Goal: Entertainment & Leisure: Consume media (video, audio)

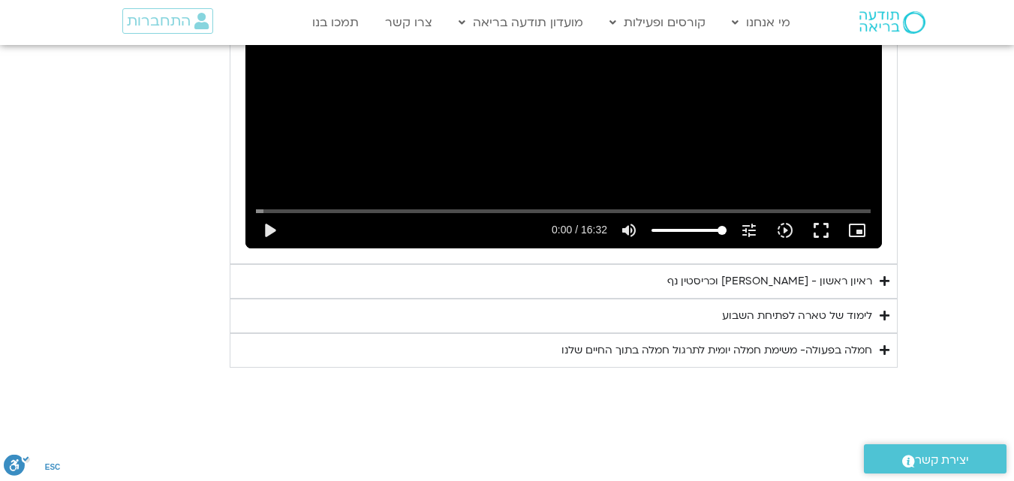
scroll to position [1769, 0]
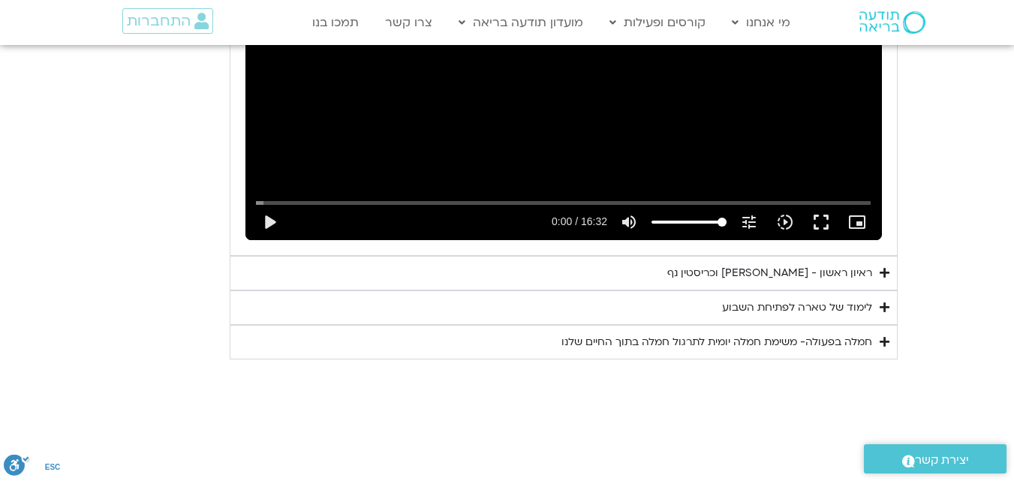
click at [836, 264] on div "ראיון ראשון - [PERSON_NAME] וכריסטין נף" at bounding box center [770, 273] width 205 height 18
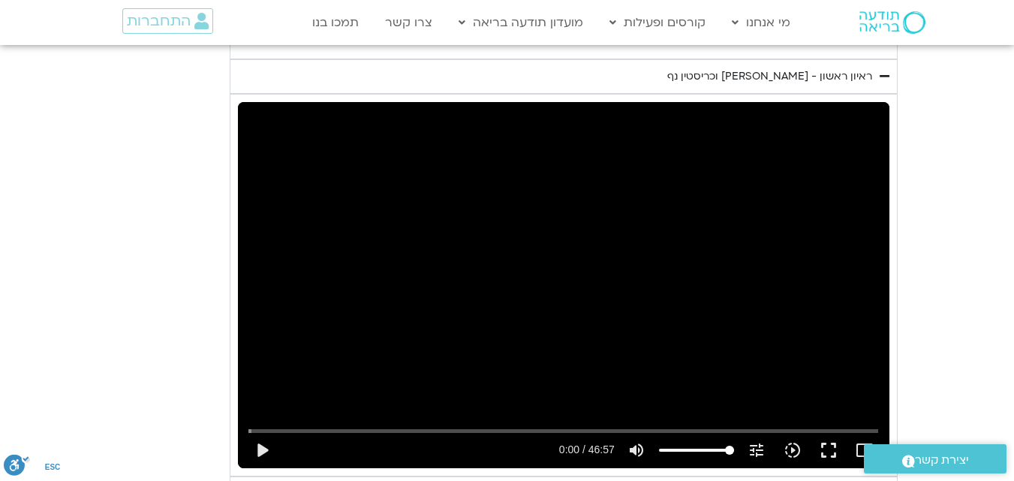
scroll to position [1985, 0]
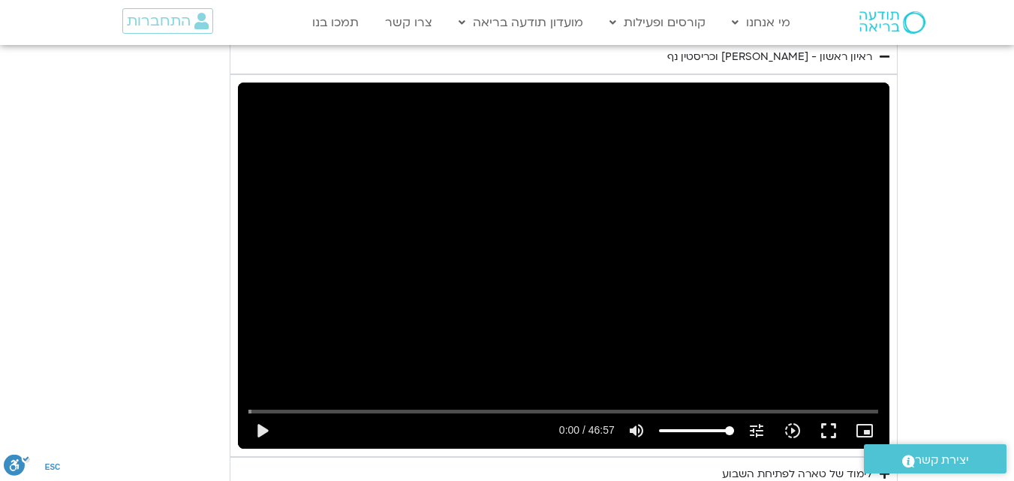
click at [623, 333] on div "Skip ad play_arrow 0:00 / 46:57 volume_up Mute tune Resolution Auto 720p slow_m…" at bounding box center [564, 266] width 652 height 366
type input "2.619952"
type input "66.1221590909091"
type input "2.745836"
type input "66.1221590909091"
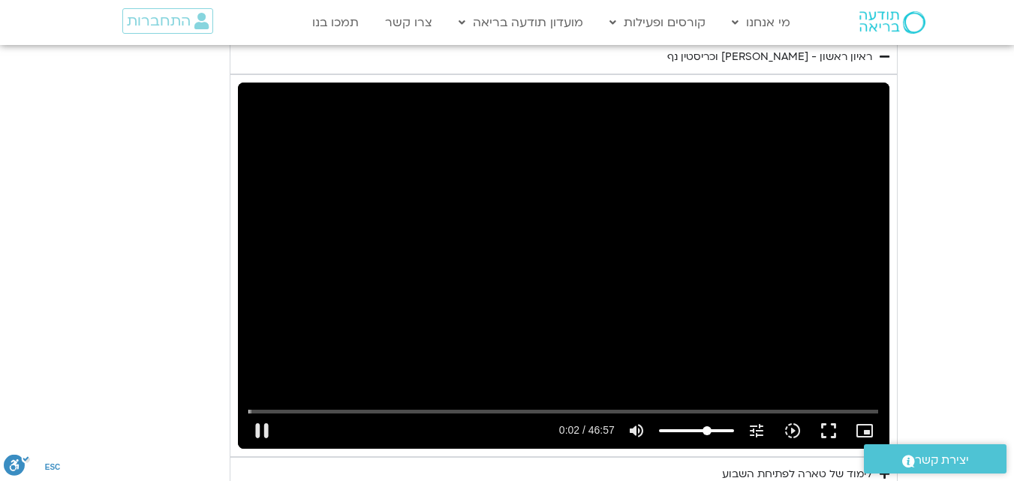
click at [707, 426] on input "volume" at bounding box center [696, 430] width 75 height 9
click at [703, 284] on div "Skip ad 34:39 pause 0:08 / 46:57 volume_up Mute tune Resolution Auto 720p slow_…" at bounding box center [564, 266] width 652 height 366
click at [703, 284] on div "Skip ad 34:39 play_arrow 0:08 / 46:57 volume_up Mute tune Resolution Auto 720p …" at bounding box center [564, 266] width 652 height 366
click at [668, 407] on input "Seek" at bounding box center [564, 411] width 630 height 9
click at [638, 407] on input "Seek" at bounding box center [564, 411] width 630 height 9
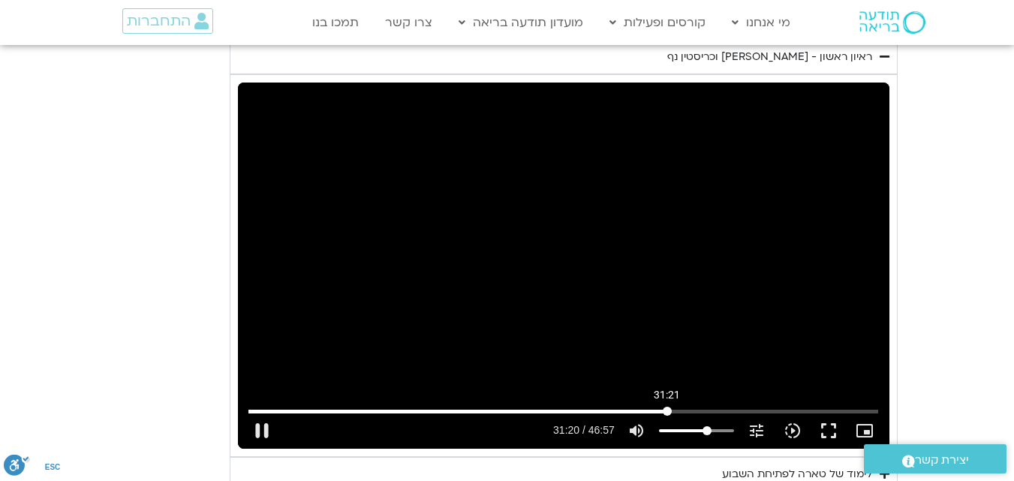
click at [668, 407] on input "Seek" at bounding box center [564, 411] width 630 height 9
click at [674, 407] on input "Seek" at bounding box center [564, 411] width 630 height 9
click at [670, 407] on input "Seek" at bounding box center [564, 411] width 630 height 9
click at [673, 271] on div "Skip ad 31:28 pause 31:36 / 46:57 volume_up Mute tune Resolution Auto 720p slow…" at bounding box center [564, 266] width 652 height 366
click at [673, 271] on div "Skip ad 31:28 play_arrow 31:36 / 46:57 volume_up Mute tune Resolution Auto 720p…" at bounding box center [564, 266] width 652 height 366
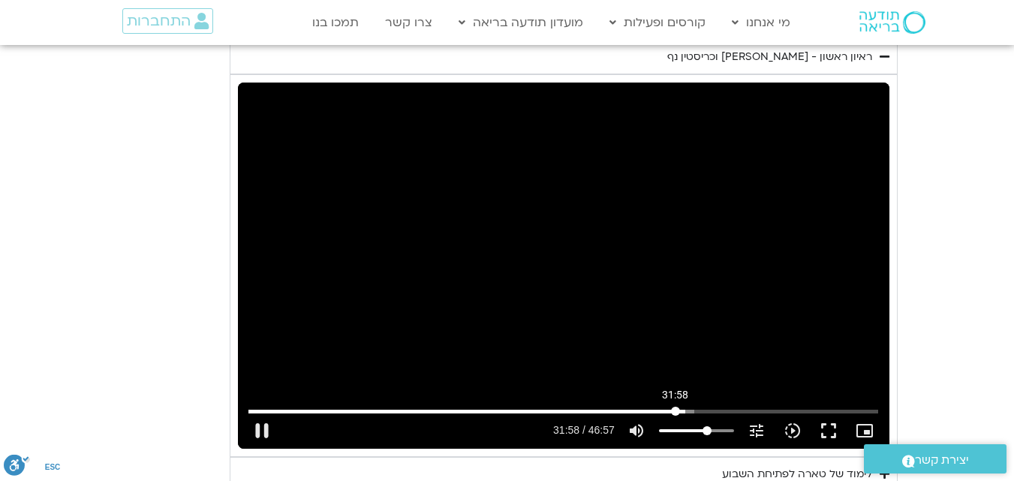
click at [676, 407] on input "Seek" at bounding box center [564, 411] width 630 height 9
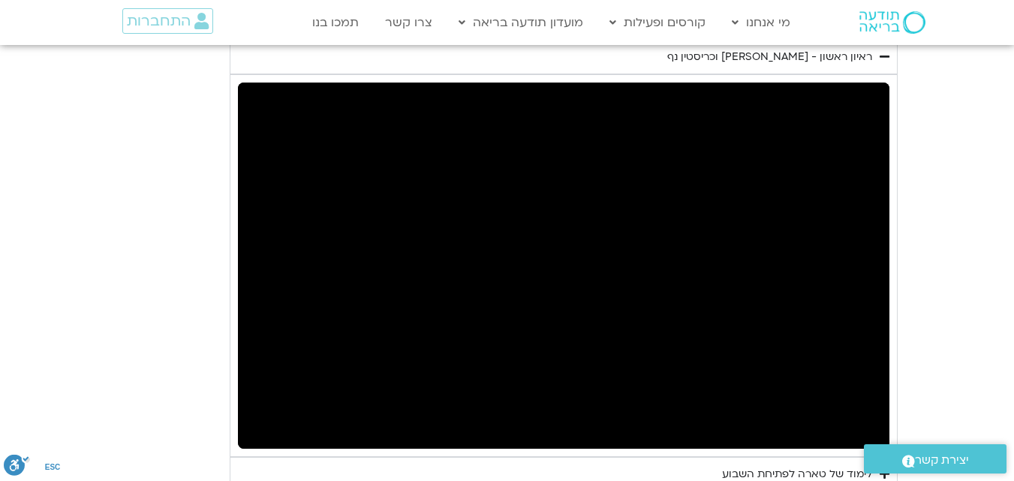
click at [630, 352] on div "Skip ad 27:09 pause 32:47 / 46:57 volume_up Mute tune Resolution Auto 720p slow…" at bounding box center [564, 266] width 652 height 366
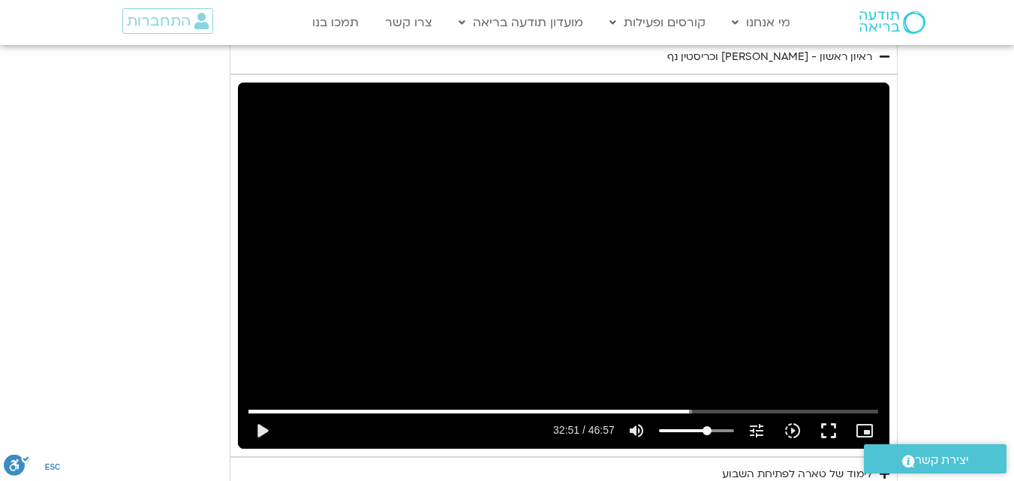
click at [548, 306] on div "Skip ad 27:09 play_arrow 32:51 / 46:57 volume_up Mute tune Resolution Auto 720p…" at bounding box center [564, 266] width 652 height 366
click at [555, 251] on div "Skip ad 27:09 pause 33:58 / 46:57 volume_up Mute tune Resolution Auto 720p slow…" at bounding box center [564, 266] width 652 height 366
click at [555, 251] on div "Skip ad 27:09 play_arrow 33:58 / 46:57 volume_up Mute tune Resolution Auto 720p…" at bounding box center [564, 266] width 652 height 366
click at [778, 407] on input "Seek" at bounding box center [564, 411] width 630 height 9
click at [773, 407] on input "Seek" at bounding box center [564, 411] width 630 height 9
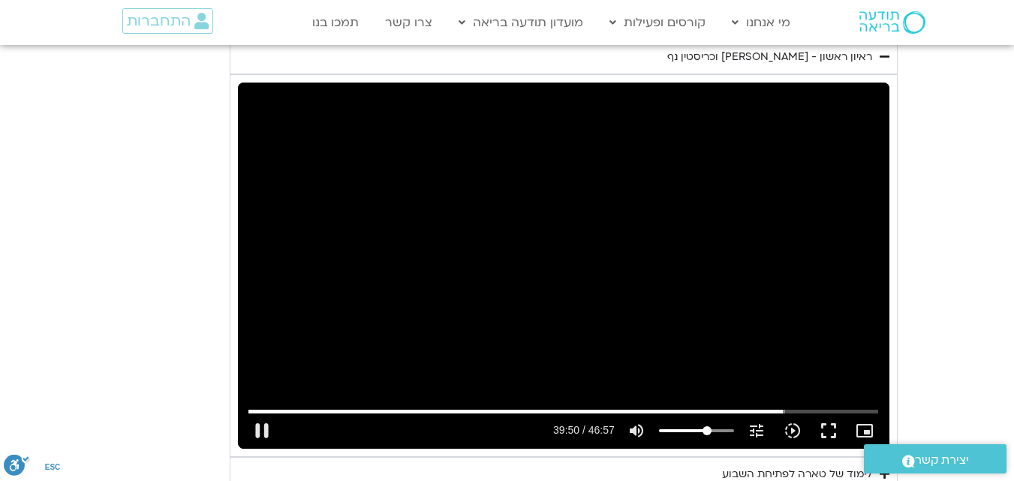
click at [745, 280] on div "Skip ad 39:22 pause 39:50 / 46:57 volume_up Mute tune Resolution Auto 720p slow…" at bounding box center [564, 266] width 652 height 366
click at [745, 280] on div "Skip ad 39:22 play_arrow 39:50 / 46:57 volume_up Mute tune Resolution Auto 720p…" at bounding box center [564, 266] width 652 height 366
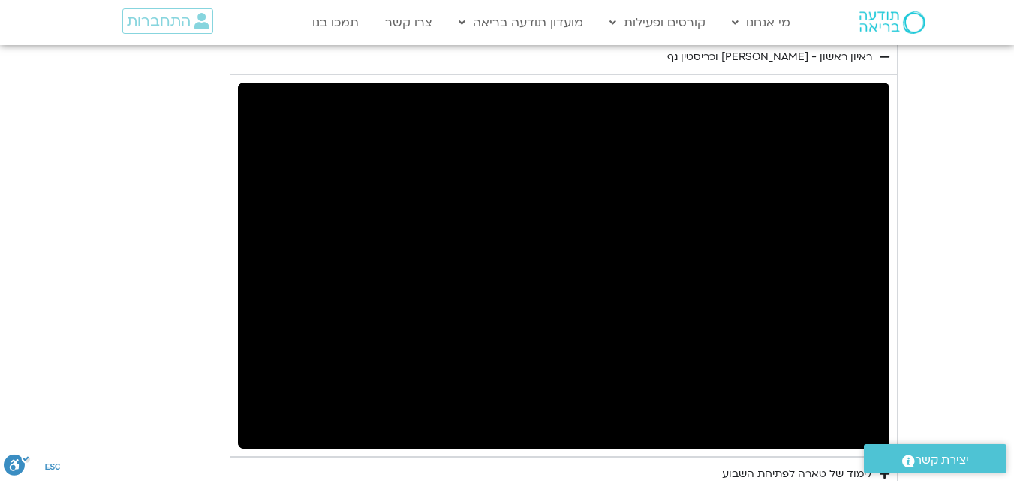
click at [745, 280] on div "Skip ad 39:22 pause 39:50 / 46:57 volume_up Mute tune Resolution Auto 720p slow…" at bounding box center [564, 266] width 652 height 366
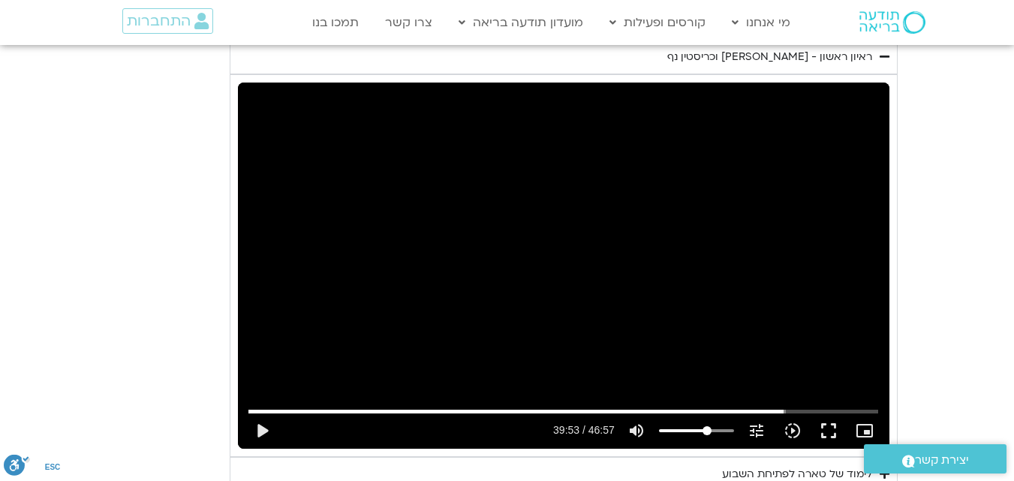
click at [745, 279] on div "Skip ad 39:22 play_arrow 39:53 / 46:57 volume_up Mute tune Resolution Auto 720p…" at bounding box center [564, 266] width 652 height 366
click at [670, 158] on div "Skip ad 39:22 pause 40:49 / 46:57 volume_up Mute tune Resolution Auto 720p slow…" at bounding box center [564, 266] width 652 height 366
click at [777, 407] on input "Seek" at bounding box center [564, 411] width 630 height 9
click at [783, 407] on input "Seek" at bounding box center [564, 411] width 630 height 9
click at [785, 407] on input "Seek" at bounding box center [564, 411] width 630 height 9
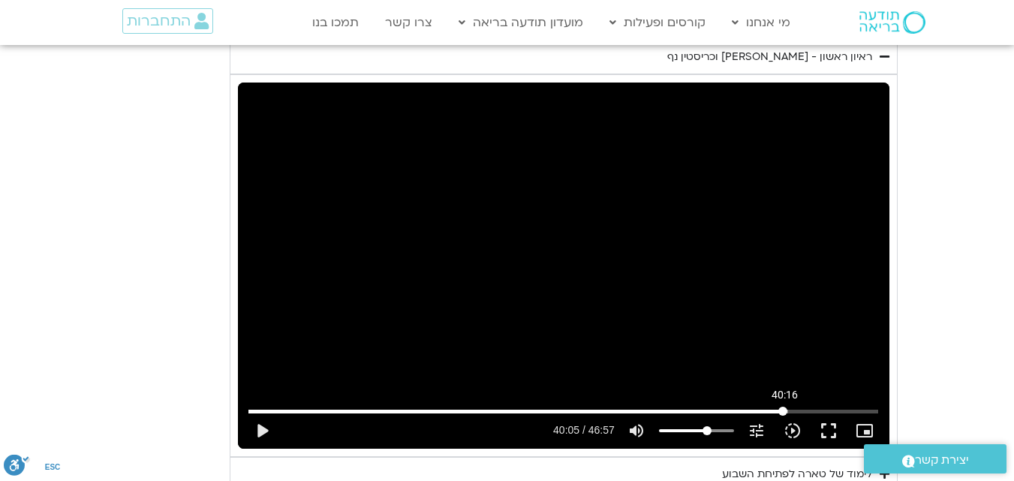
click at [785, 407] on input "Seek" at bounding box center [564, 411] width 630 height 9
click at [789, 407] on input "Seek" at bounding box center [564, 411] width 630 height 9
click at [772, 316] on div "Skip ad 40:33 play_arrow 40:33 / 46:57 volume_up Mute tune Resolution Auto 720p…" at bounding box center [564, 266] width 652 height 366
click at [744, 215] on div "Skip ad 40:33 pause 40:46 / 46:57 volume_up Mute tune Resolution Auto 720p slow…" at bounding box center [564, 266] width 652 height 366
click at [724, 158] on div "Skip ad 40:33 play_arrow 40:46 / 46:57 volume_up Mute tune Resolution Auto 720p…" at bounding box center [564, 266] width 652 height 366
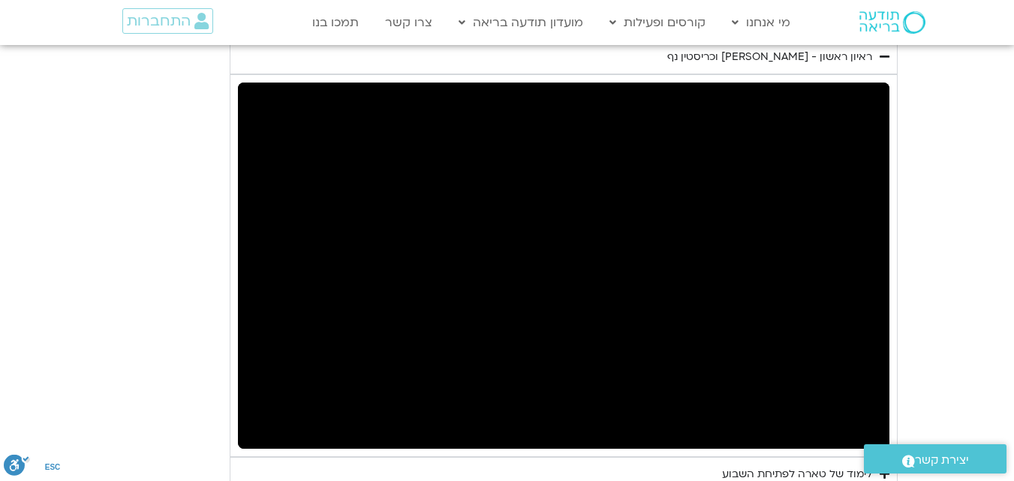
click at [724, 158] on div "Skip ad 40:33 pause 40:48 / 46:57 volume_up Mute tune Resolution Auto 720p slow…" at bounding box center [564, 266] width 652 height 366
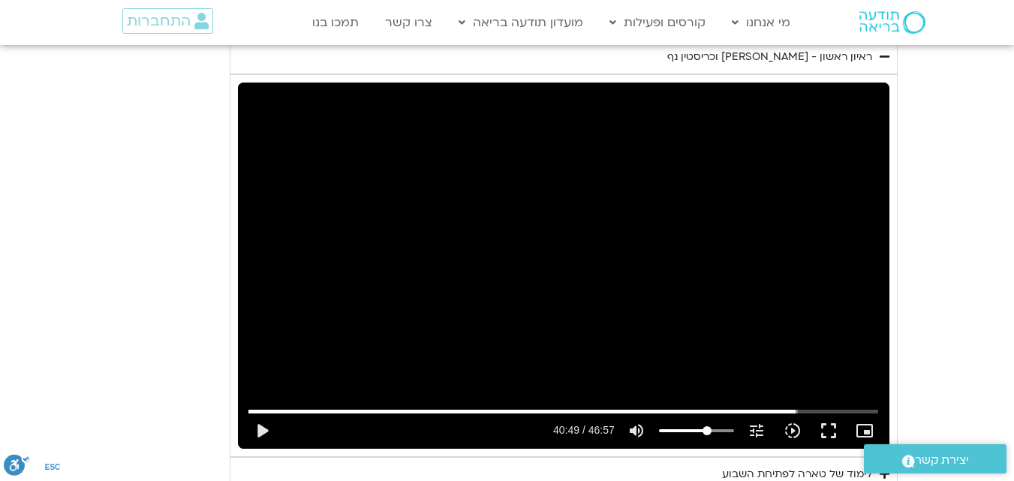
click at [724, 158] on div "Skip ad 40:33 play_arrow 40:49 / 46:57 volume_up Mute tune Resolution Auto 720p…" at bounding box center [564, 266] width 652 height 366
click at [798, 407] on input "Seek" at bounding box center [564, 411] width 630 height 9
click at [794, 407] on input "Seek" at bounding box center [564, 411] width 630 height 9
click at [787, 363] on div "Skip ad 41:18 pause 41:09 / 46:57 volume_up Mute tune Resolution Auto 720p slow…" at bounding box center [564, 266] width 652 height 366
click at [753, 294] on div "Skip ad 41:18 play_arrow 41:09 / 46:57 volume_up Mute tune Resolution Auto 720p…" at bounding box center [564, 266] width 652 height 366
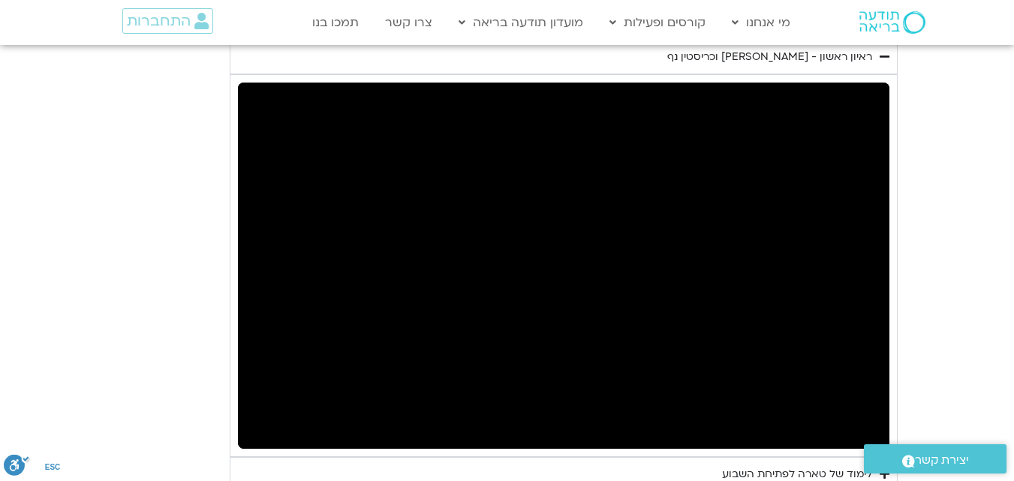
click at [753, 294] on div "Skip ad 41:18 pause 41:12 / 46:57 volume_up Mute tune Resolution Auto 720p slow…" at bounding box center [564, 266] width 652 height 366
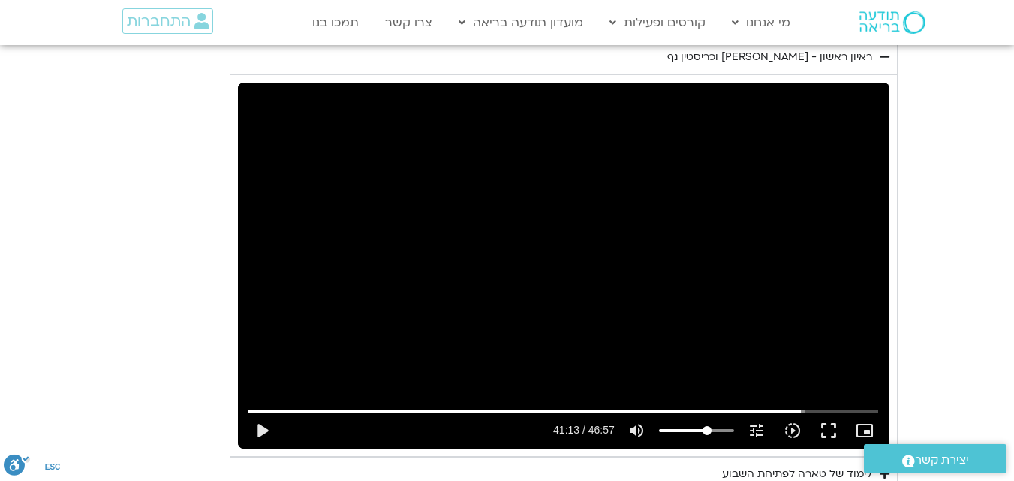
click at [753, 294] on div "Skip ad 41:18 play_arrow 41:13 / 46:57 volume_up Mute tune Resolution Auto 720p…" at bounding box center [564, 266] width 652 height 366
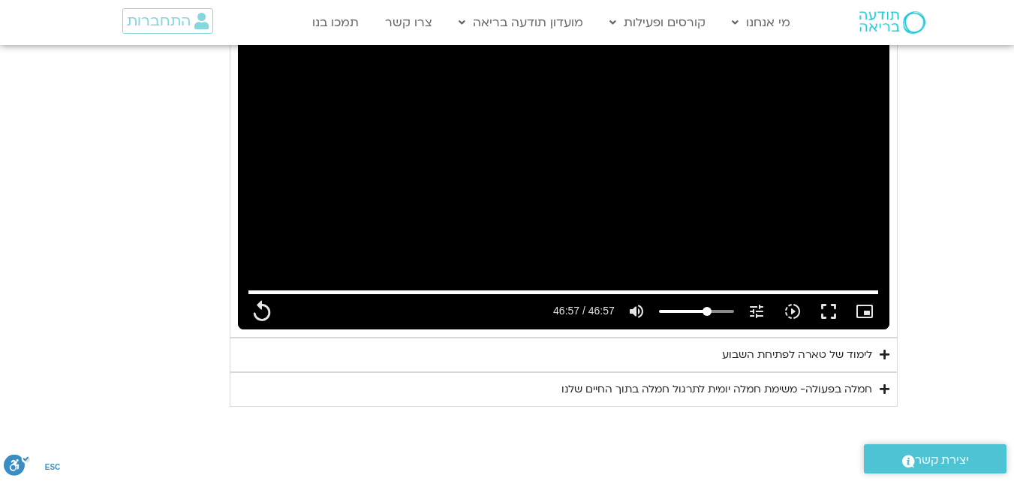
scroll to position [2143, 0]
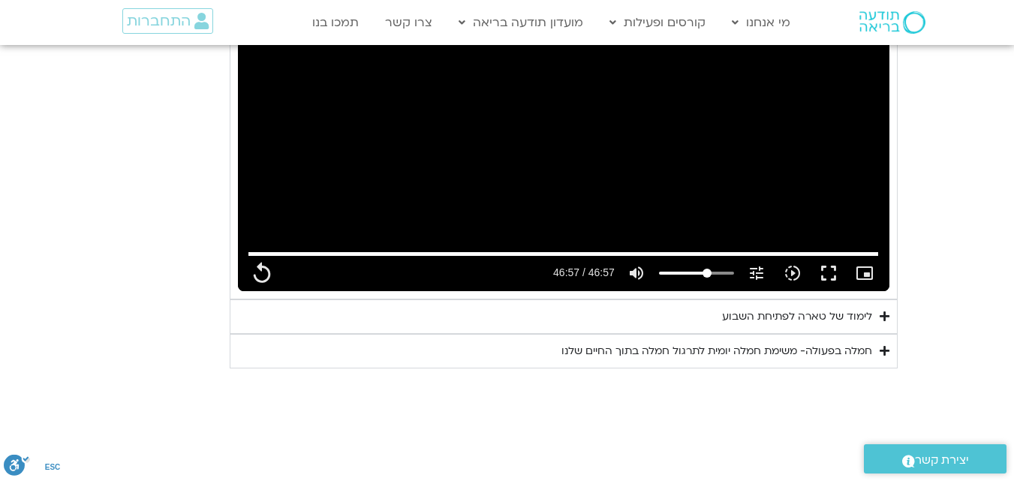
click at [829, 308] on div "לימוד של טארה לפתיחת השבוע" at bounding box center [797, 317] width 150 height 18
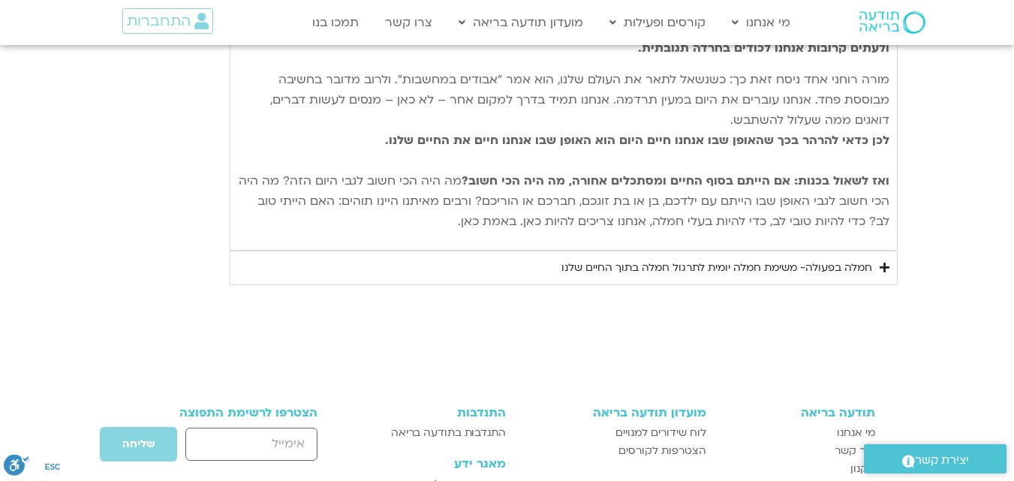
scroll to position [2710, 0]
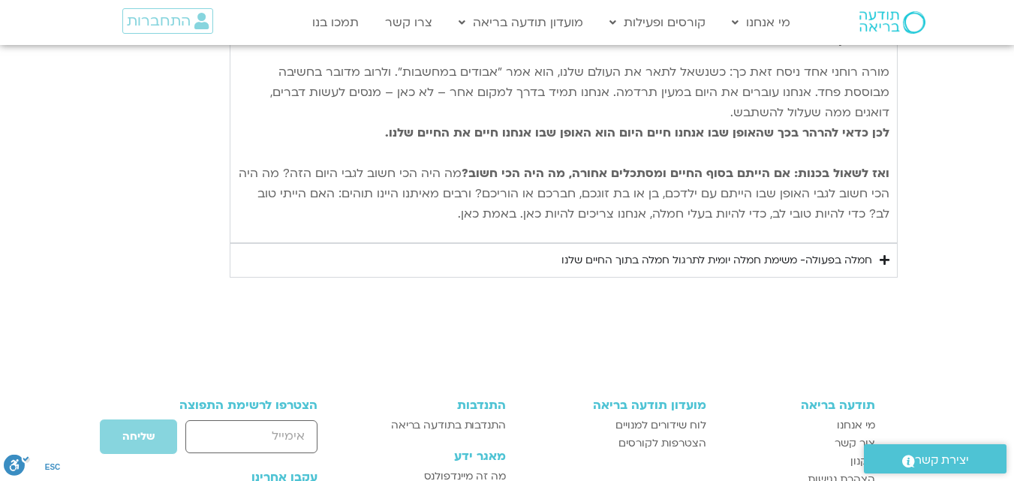
click at [800, 252] on div "חמלה בפעולה- משימת חמלה יומית לתרגול חמלה בתוך החיים שלנו" at bounding box center [717, 261] width 311 height 18
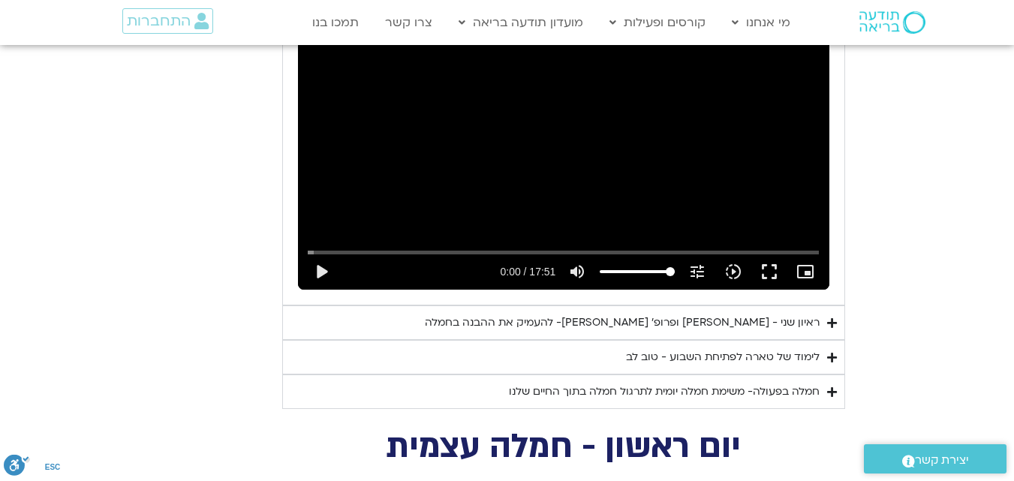
scroll to position [1005, 0]
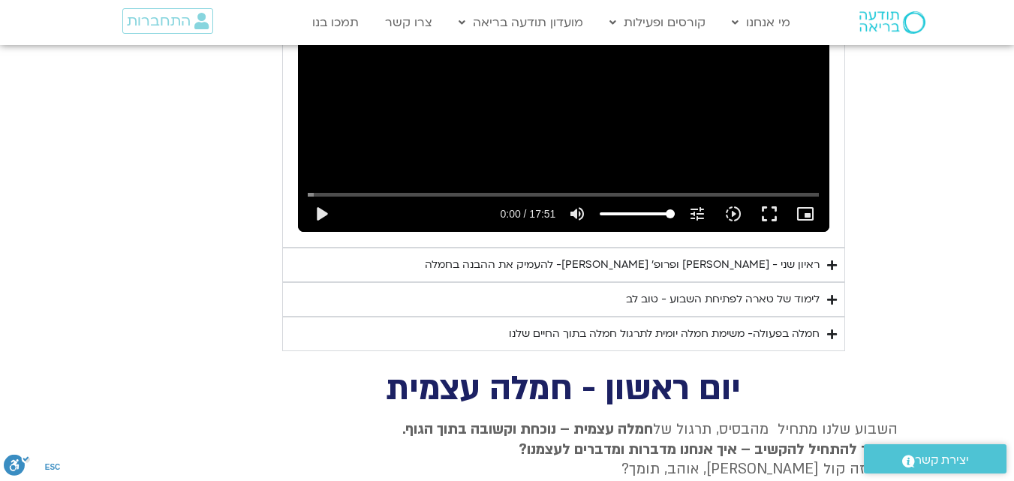
click at [725, 256] on div "ראיון שני - [PERSON_NAME] ופרופ׳ [PERSON_NAME]- להעמיק את ההבנה בחמלה" at bounding box center [622, 265] width 395 height 18
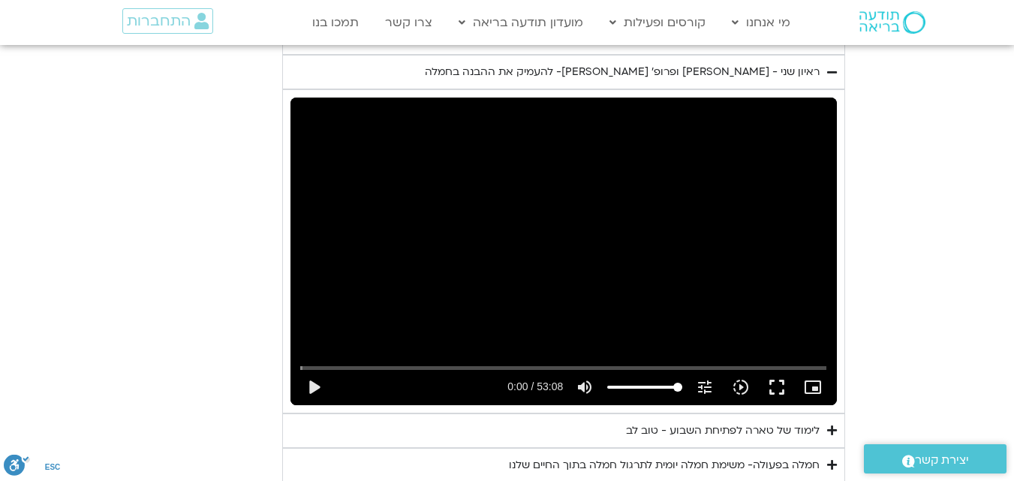
scroll to position [1244, 0]
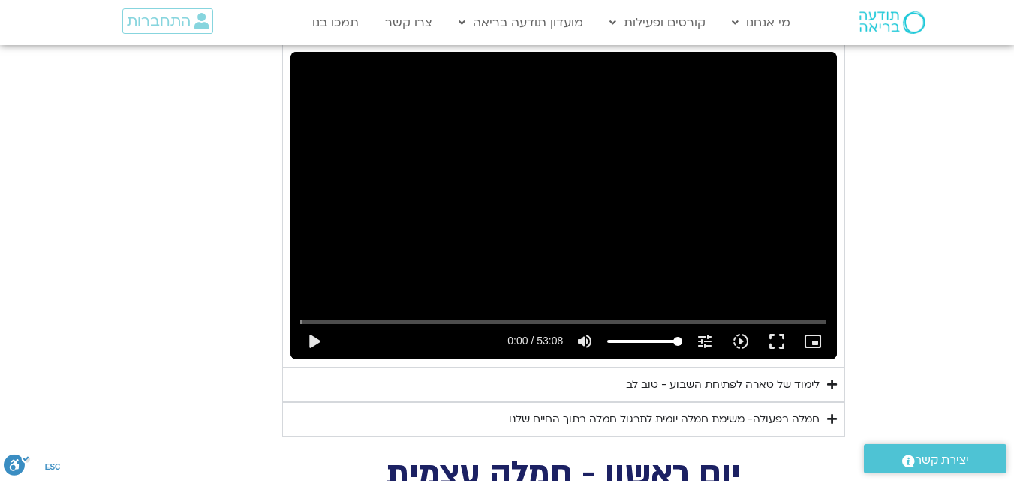
click at [740, 376] on div "לימוד של טארה לפתיחת השבוע - טוב לב" at bounding box center [723, 385] width 194 height 18
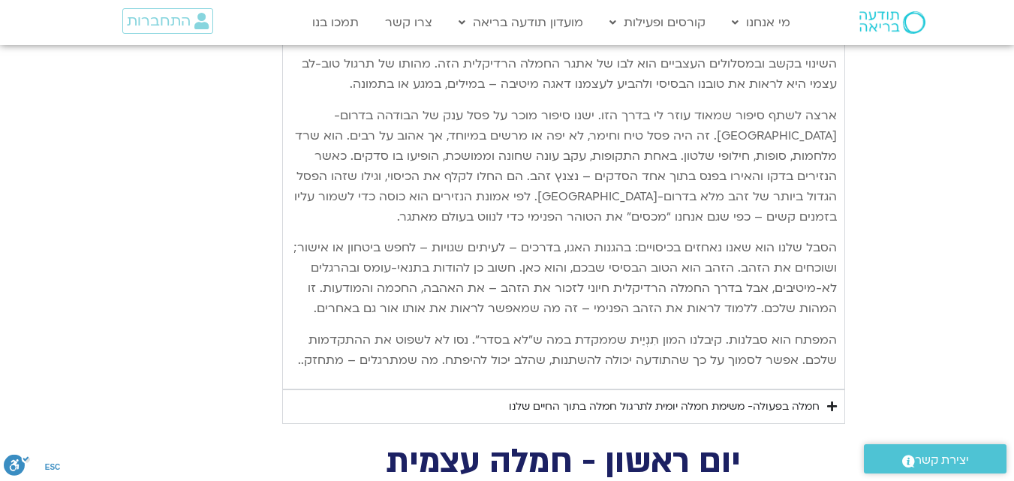
scroll to position [1979, 0]
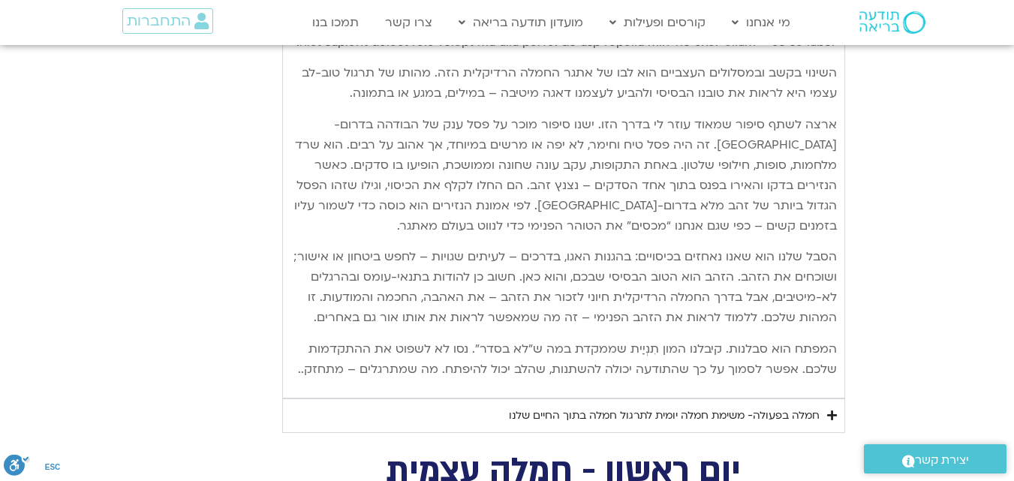
click at [680, 414] on div "חמלה בפעולה- משימת חמלה יומית לתרגול חמלה בתוך החיים שלנו" at bounding box center [664, 416] width 311 height 18
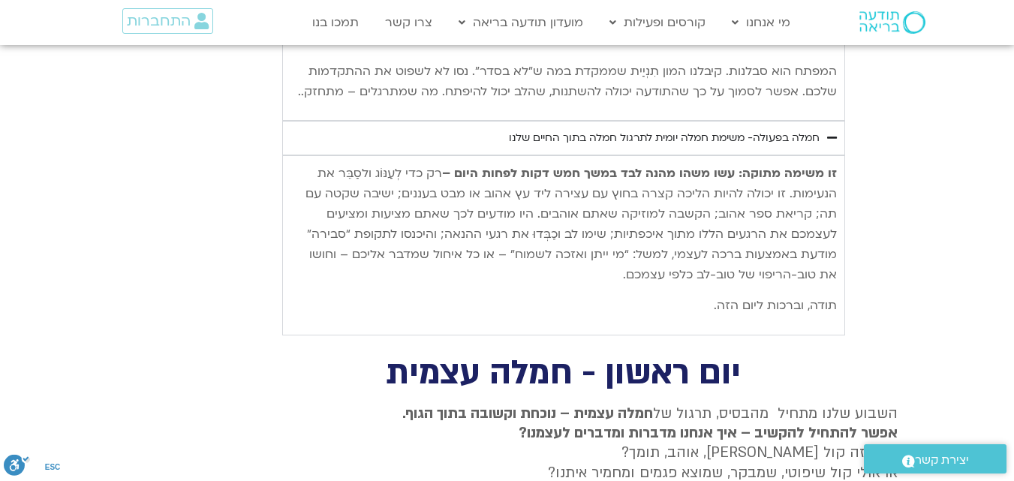
scroll to position [2266, 0]
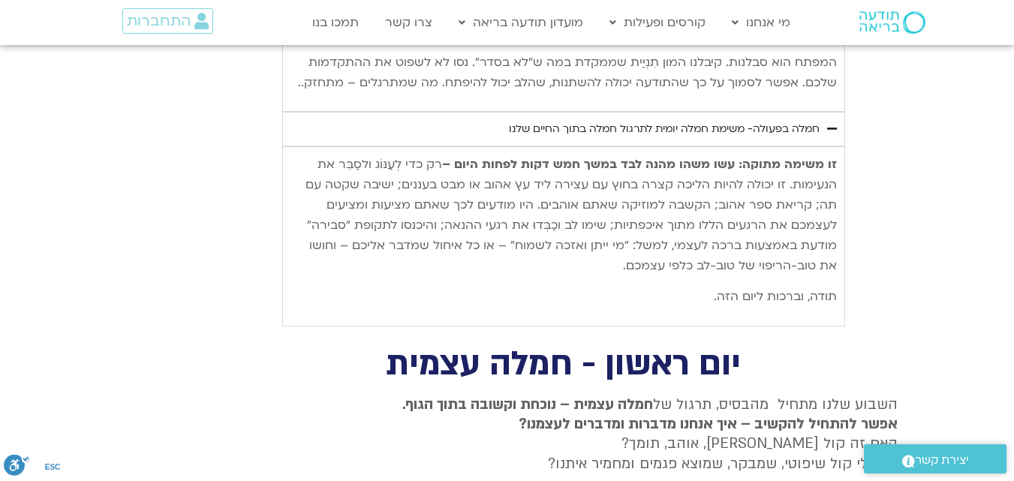
click at [757, 129] on div "חמלה בפעולה- משימת חמלה יומית לתרגול חמלה בתוך החיים שלנו" at bounding box center [664, 129] width 311 height 18
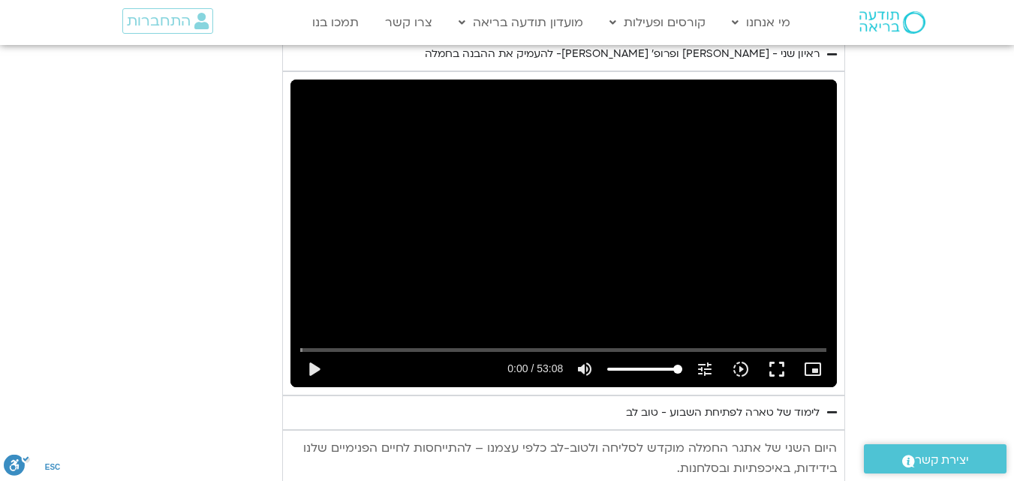
scroll to position [1144, 0]
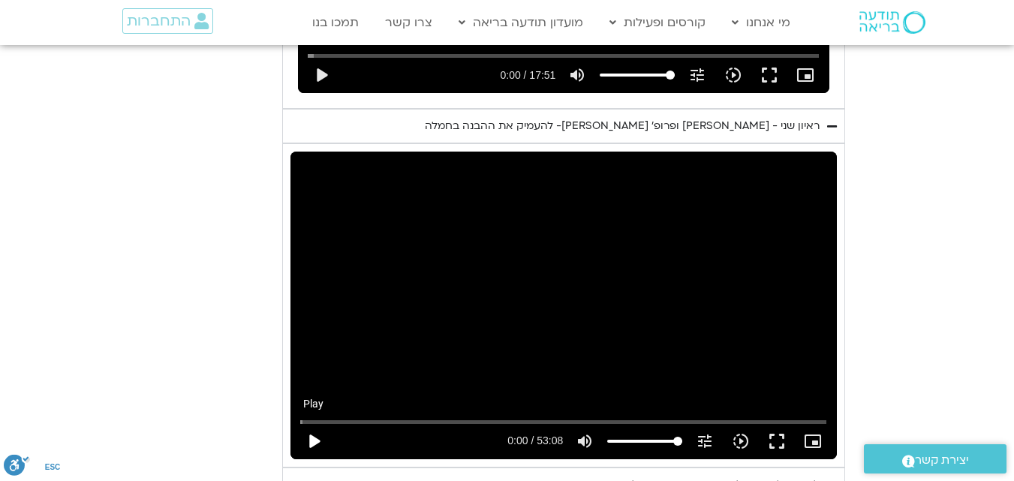
click at [309, 424] on button "play_arrow" at bounding box center [314, 441] width 36 height 36
type input "2817.733333"
type input "0.017958"
type input "2817.733333"
type input "0.277704"
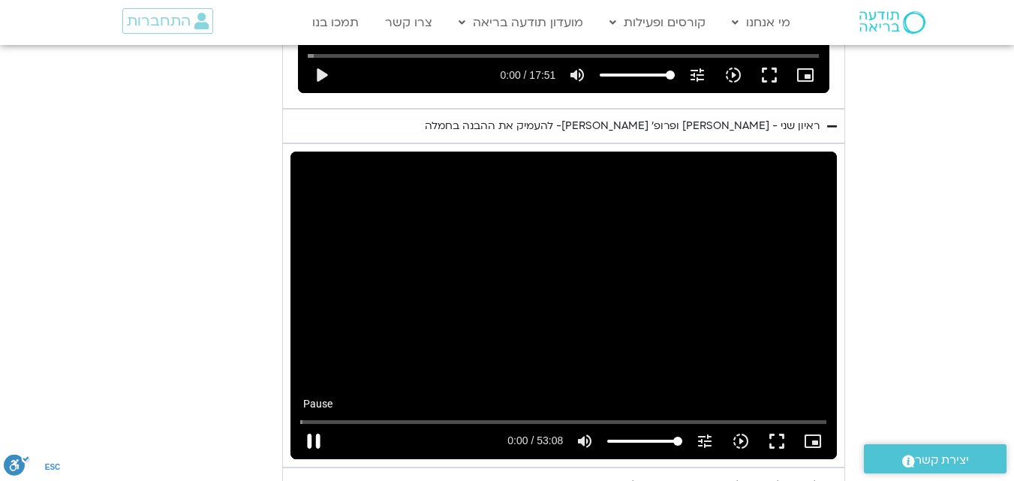
type input "2817.733333"
type input "0.407467"
type input "2817.733333"
type input "0.54362"
type input "2817.733333"
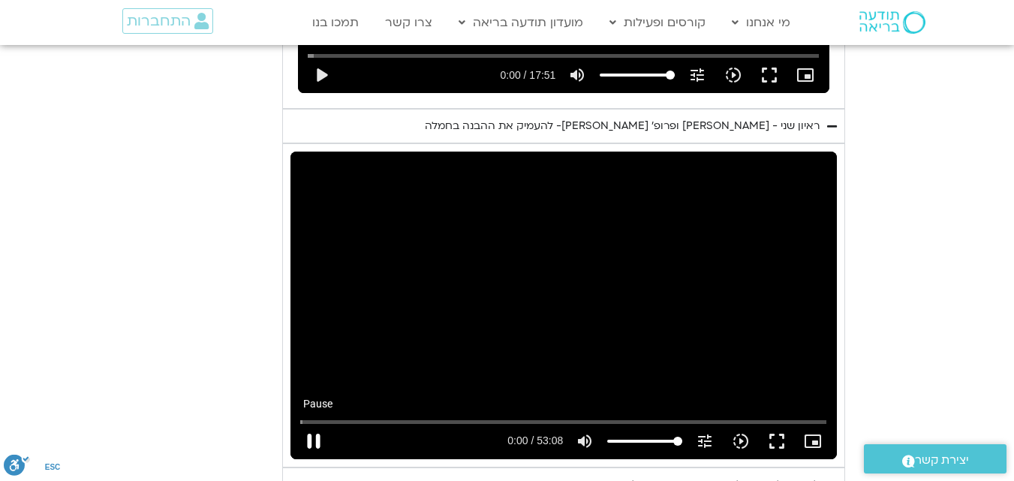
type input "0.676031"
type input "2817.733333"
type input "0.811088"
type input "2817.733333"
type input "0.942442"
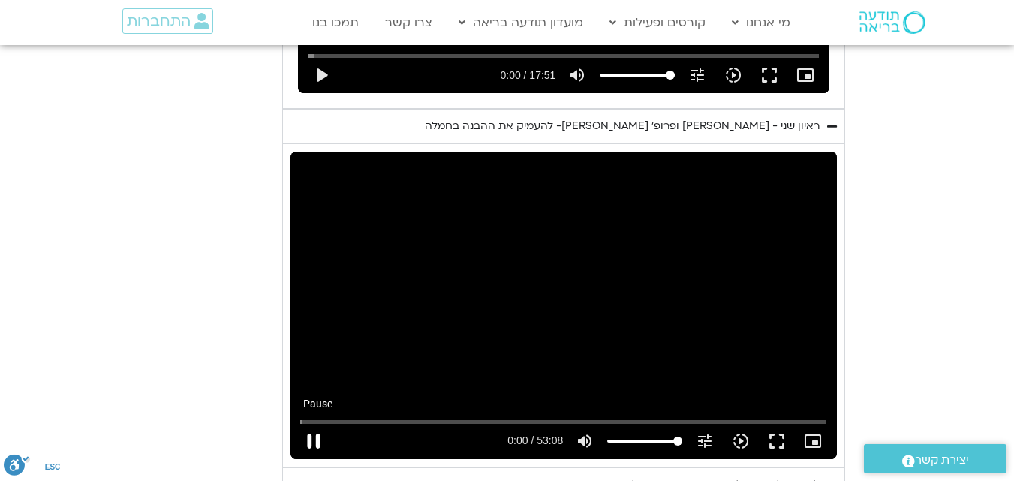
type input "2817.733333"
type input "1.077638"
type input "2817.733333"
type input "1.209988"
type input "2817.733333"
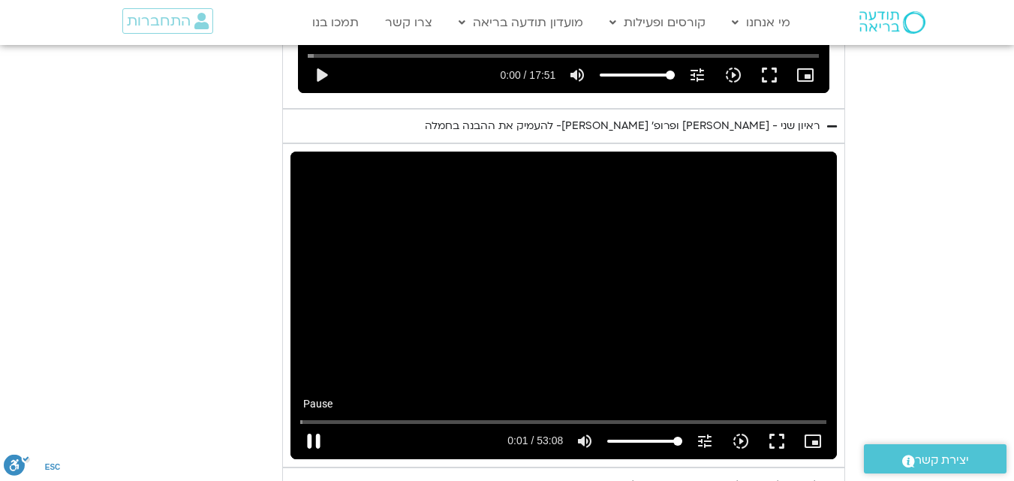
type input "1.338967"
type input "2817.733333"
type input "1.479239"
type input "2817.733333"
type input "1.612176"
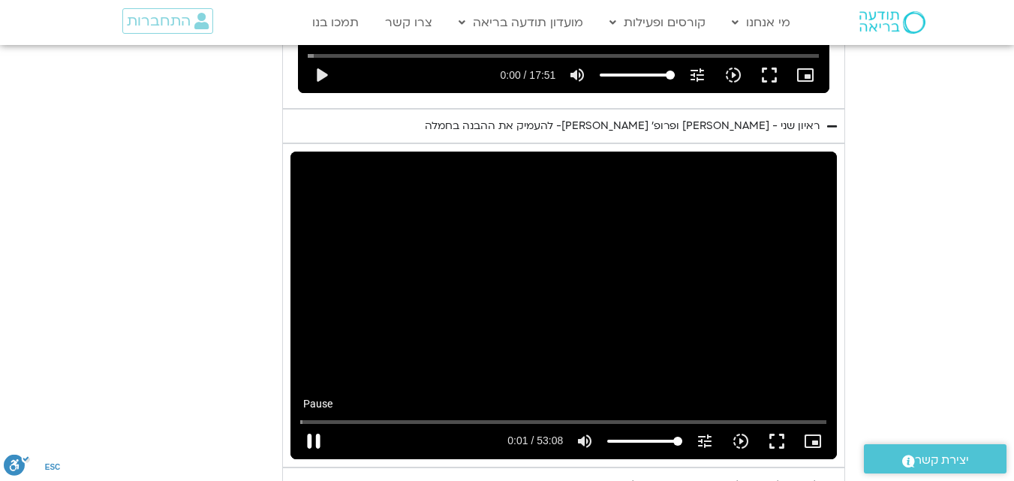
type input "2817.733333"
type input "1.74529"
type input "2817.733333"
type input "1.884279"
type input "2817.733333"
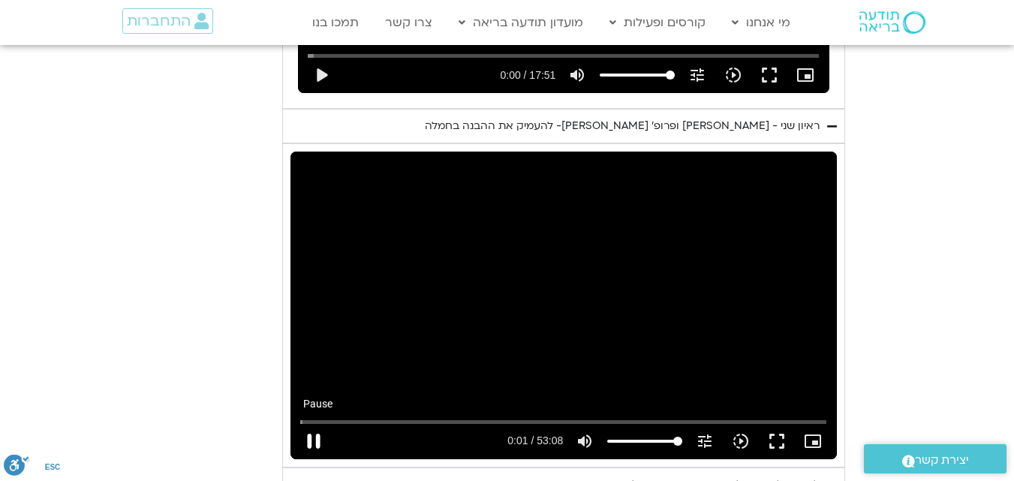
type input "2.013521"
type input "2817.733333"
type input "2.146343"
type input "2817.733333"
type input "2.280039"
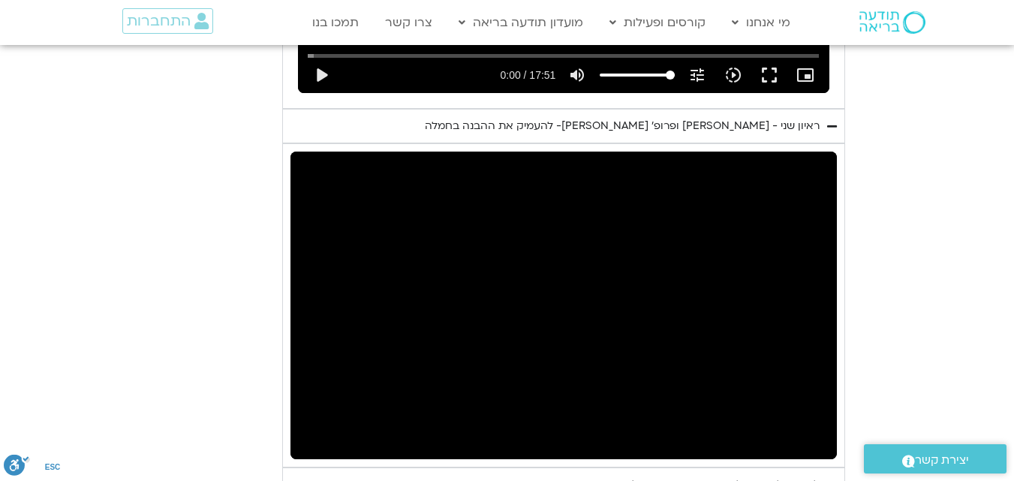
type input "2817.733333"
type input "176.885309"
type input "2817.733333"
type input "177.018715"
type input "2817.733333"
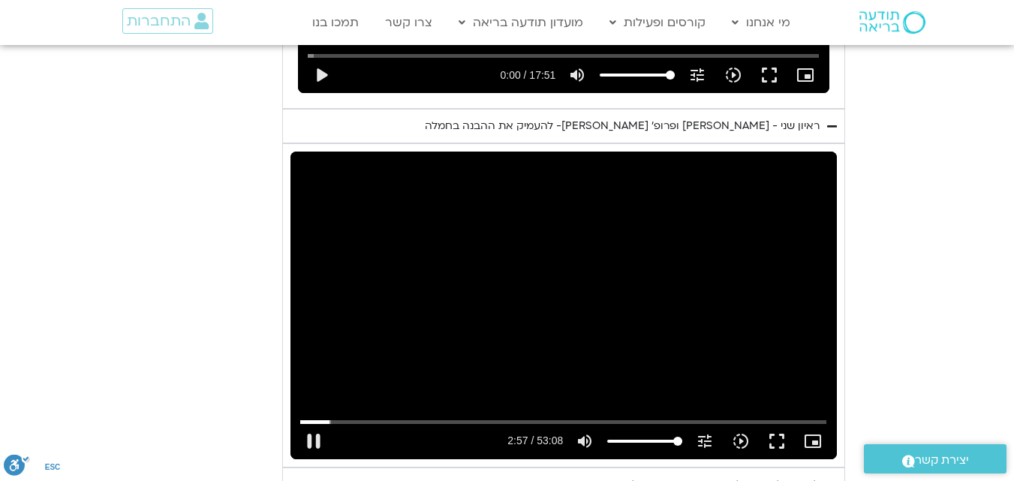
type input "177.162223"
type input "2817.733333"
type input "177.286463"
type input "2817.733333"
type input "177.386642"
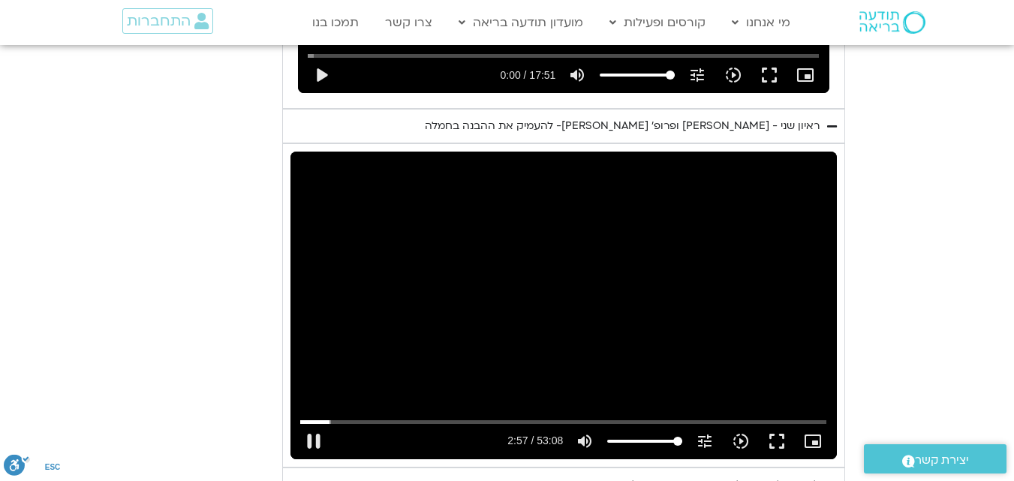
type input "2817.733333"
type input "177.556088"
type input "2817.733333"
type input "177.687658"
type input "2817.733333"
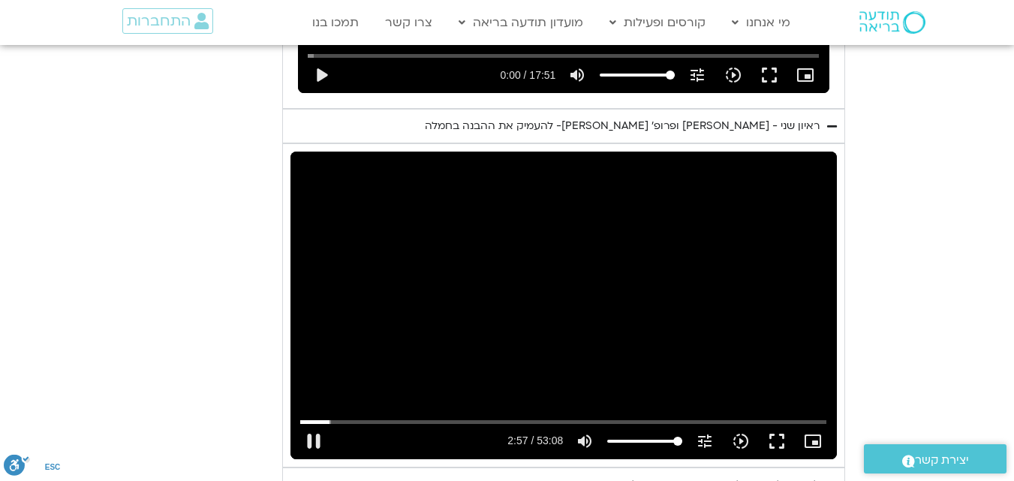
type input "177.822927"
type input "2817.733333"
click at [384, 352] on div "Skip ad 1:34 pause 2:57 / 53:08 volume_up Mute tune Resolution Auto 720p slow_m…" at bounding box center [564, 306] width 547 height 308
type input "177.920821"
type input "2817.733333"
